Goal: Find specific page/section: Find specific page/section

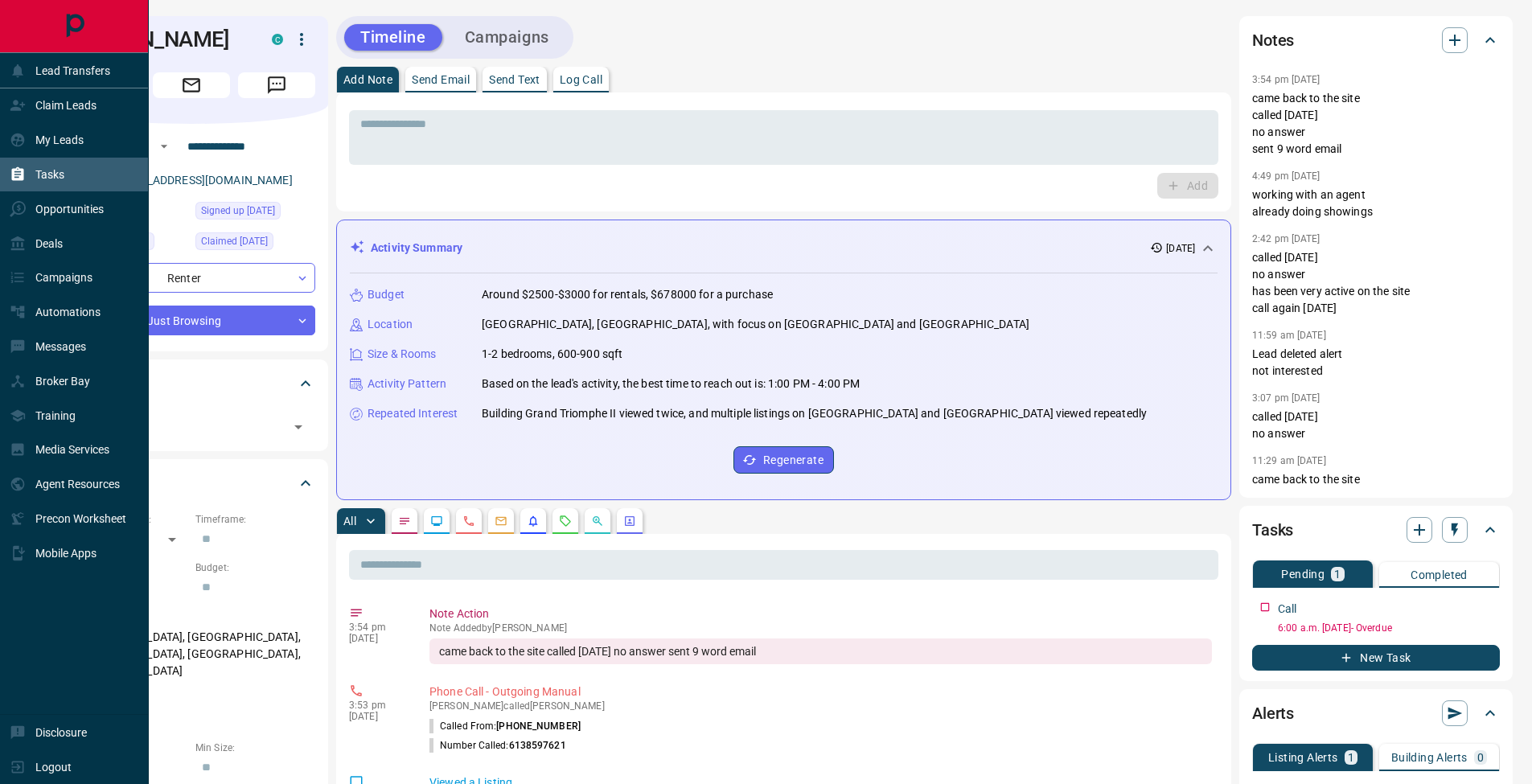
click at [29, 175] on div "Tasks" at bounding box center [36, 175] width 55 height 27
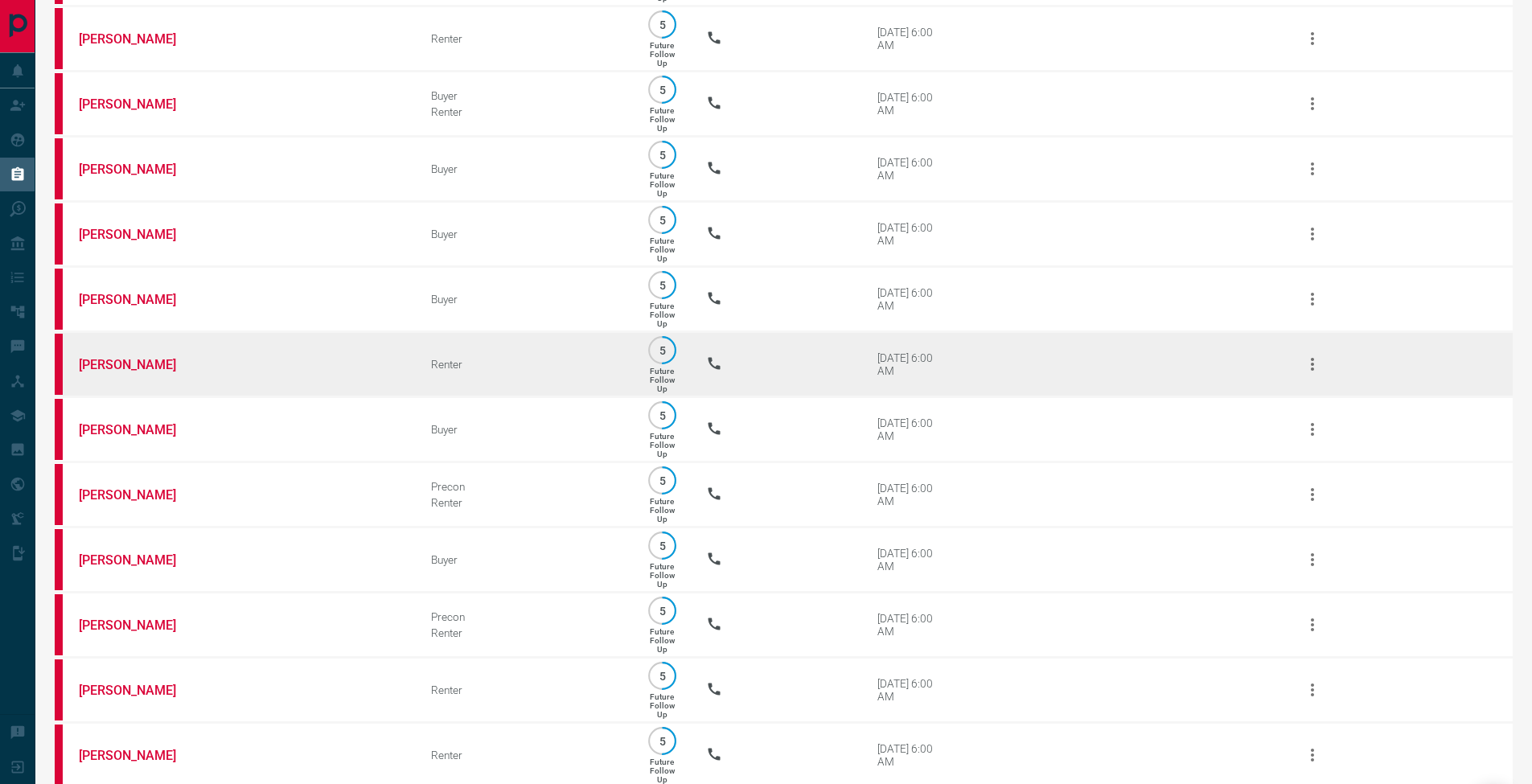
scroll to position [356, 0]
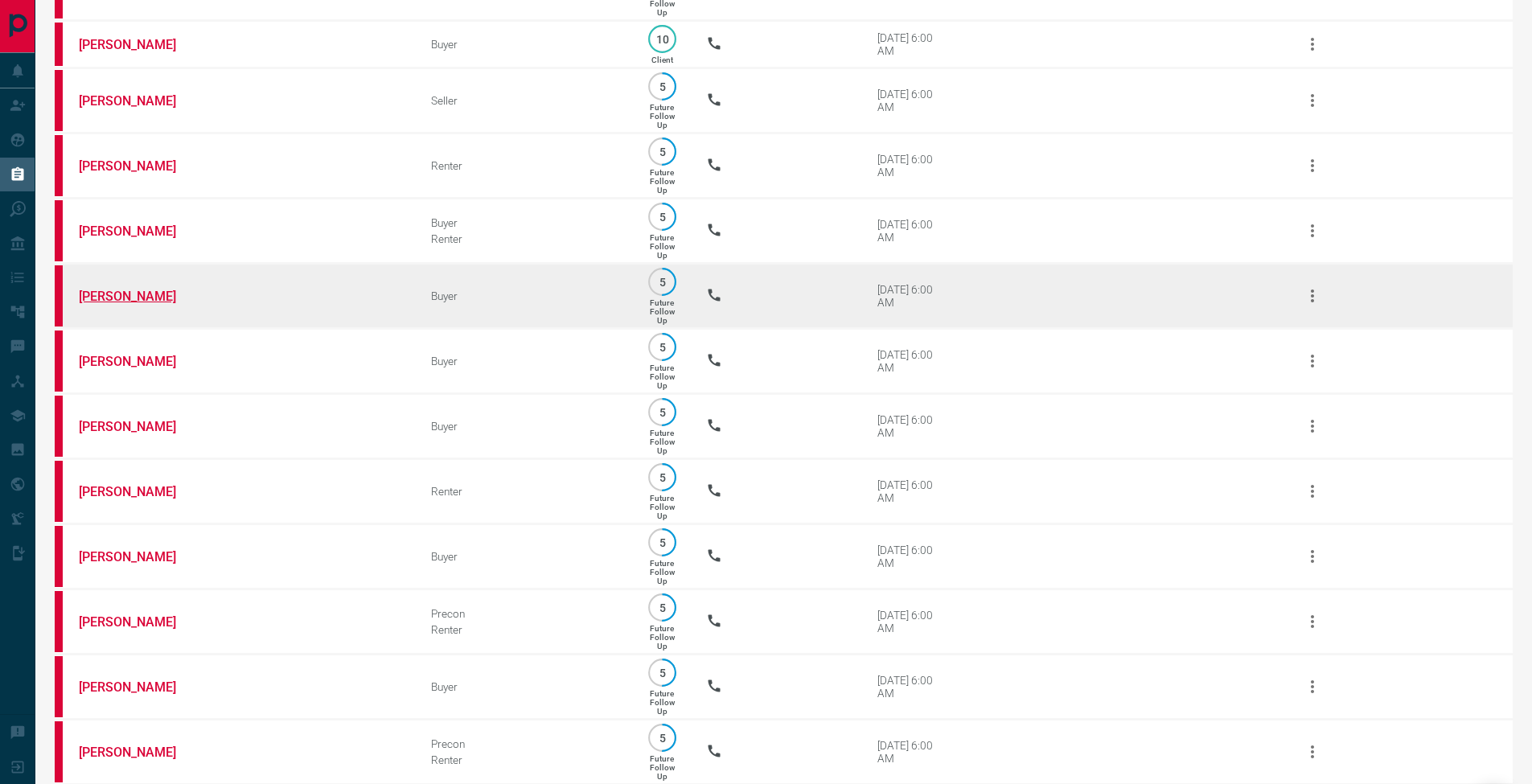
click at [116, 304] on link "[PERSON_NAME]" at bounding box center [139, 296] width 121 height 15
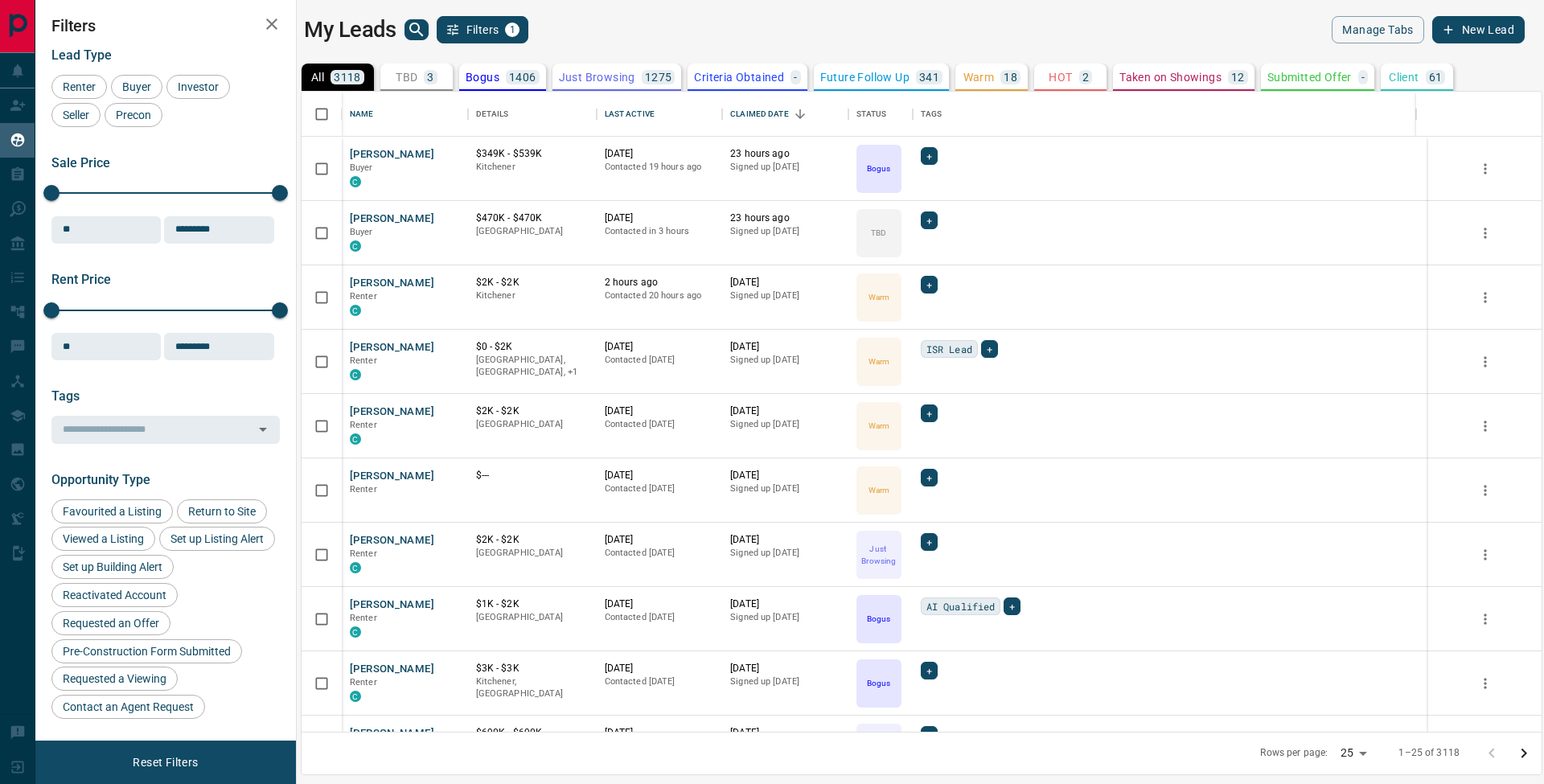
scroll to position [628, 1228]
click at [417, 74] on p "TBD" at bounding box center [406, 76] width 22 height 11
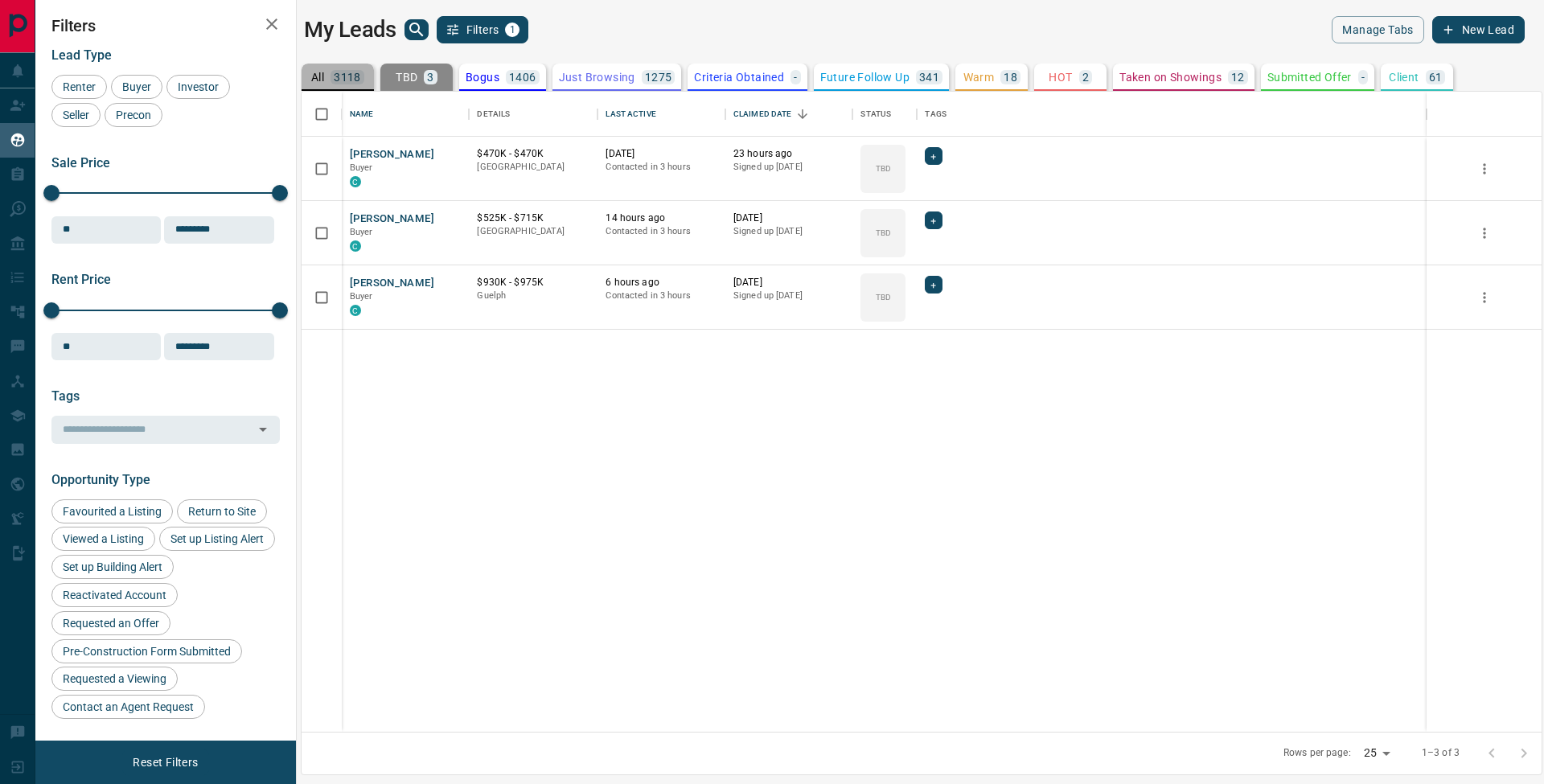
click at [353, 72] on p "3118" at bounding box center [348, 76] width 28 height 11
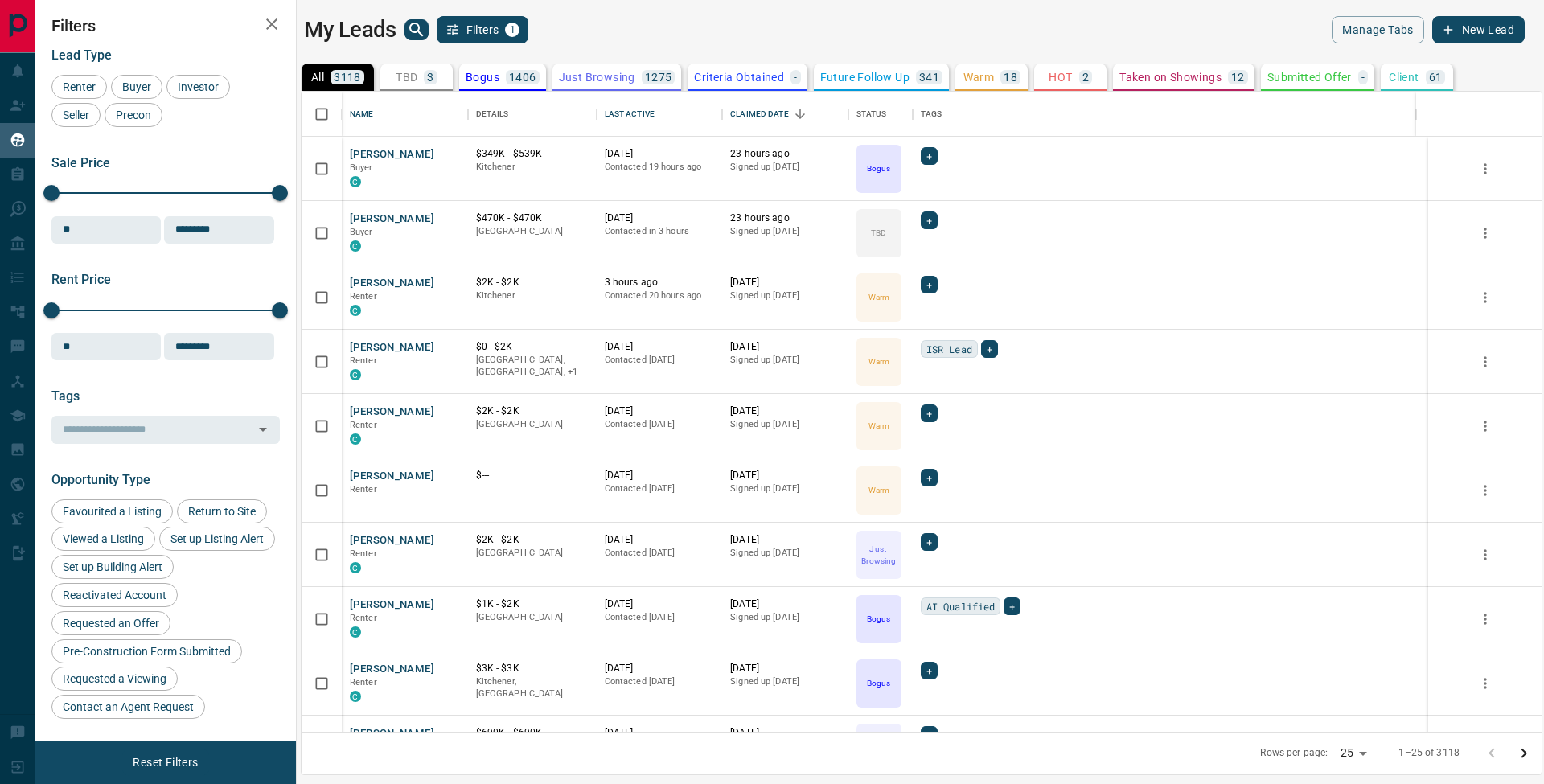
click at [416, 29] on icon "search button" at bounding box center [416, 29] width 19 height 19
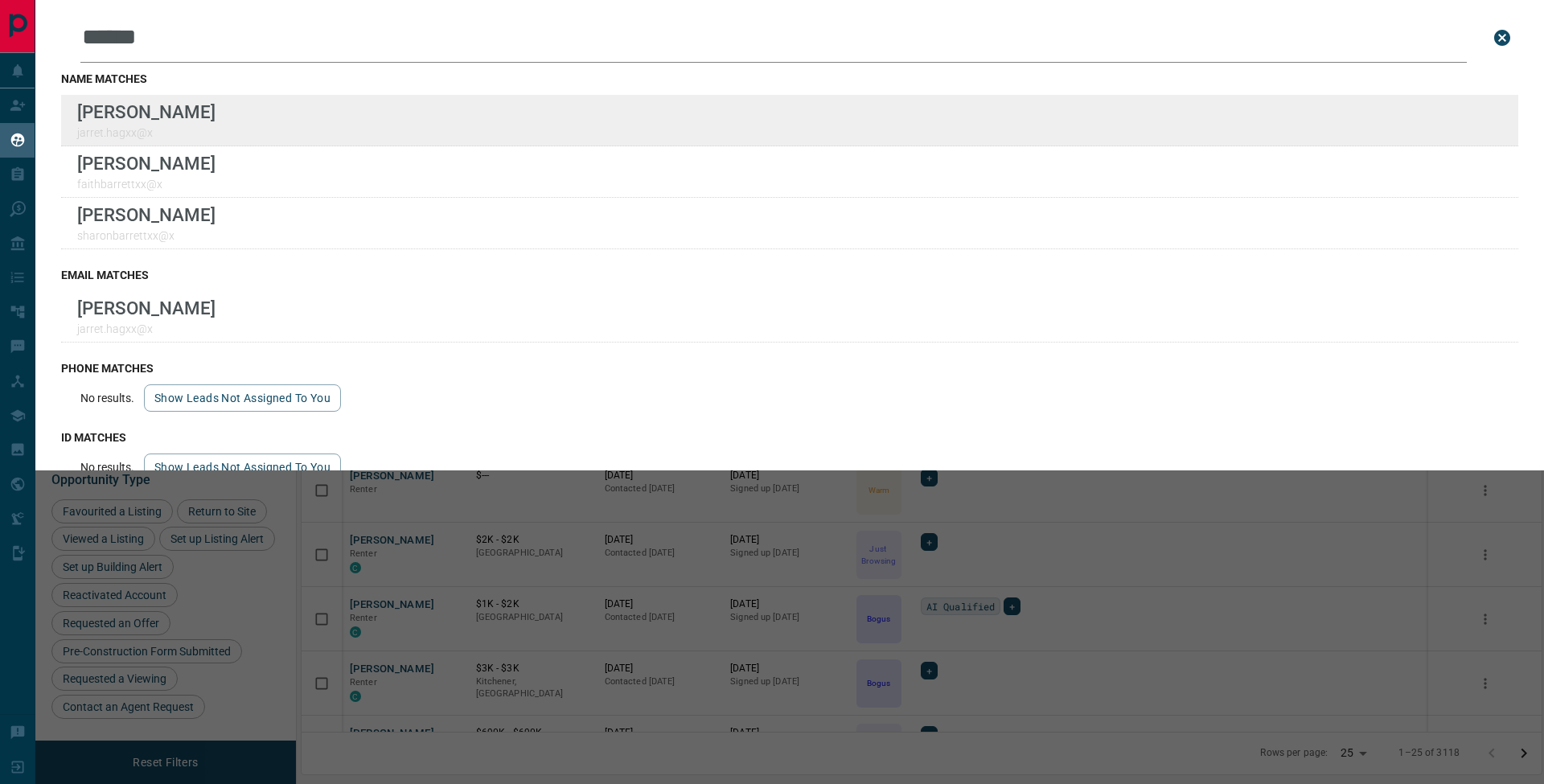
type input "******"
